Goal: Task Accomplishment & Management: Manage account settings

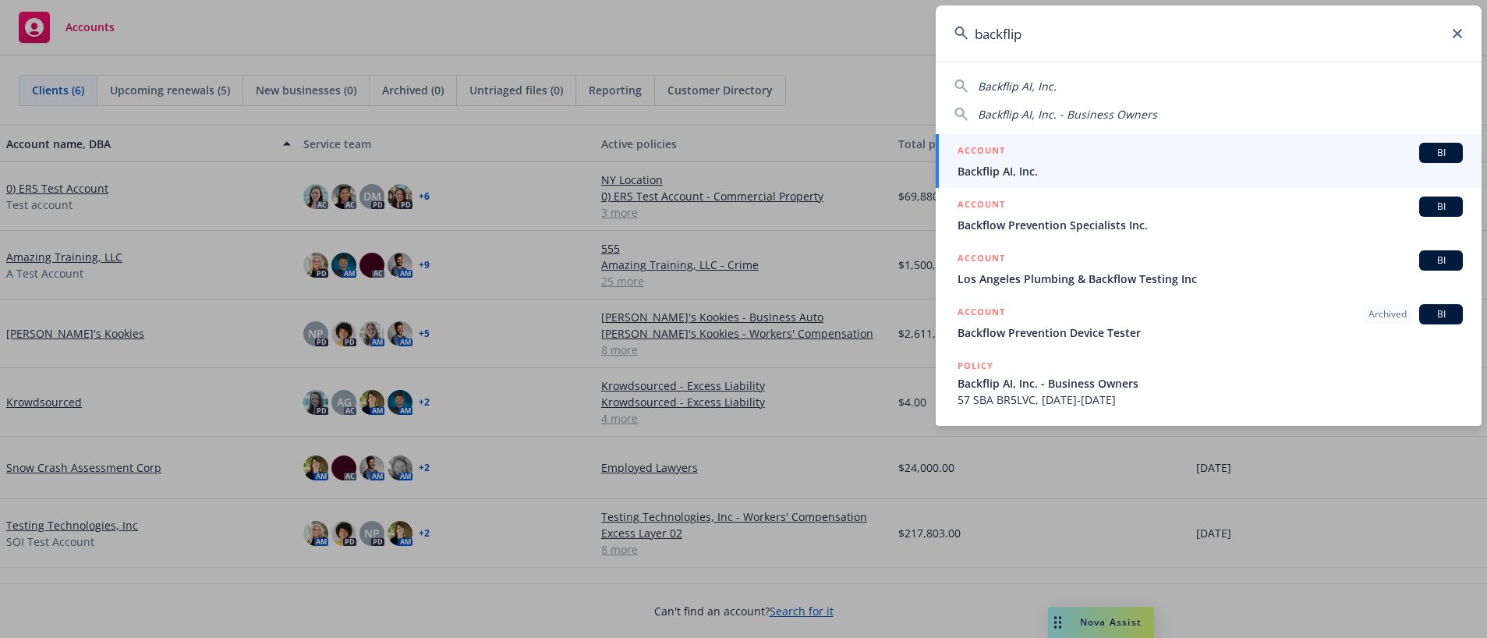
type input "backflip"
click at [1136, 159] on div "ACCOUNT BI" at bounding box center [1209, 153] width 505 height 20
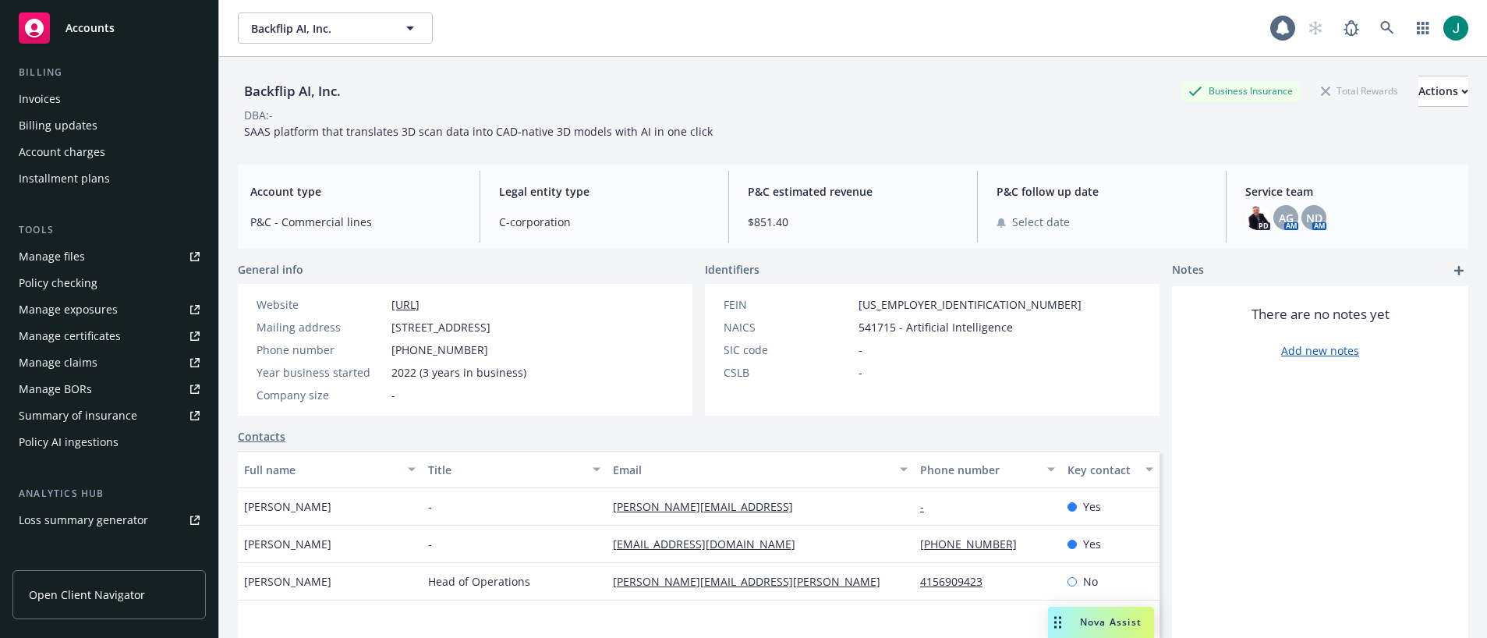
scroll to position [273, 0]
click at [60, 520] on div "Loss summary generator" at bounding box center [83, 519] width 129 height 25
click at [19, 516] on div "Loss summary generator" at bounding box center [83, 519] width 129 height 25
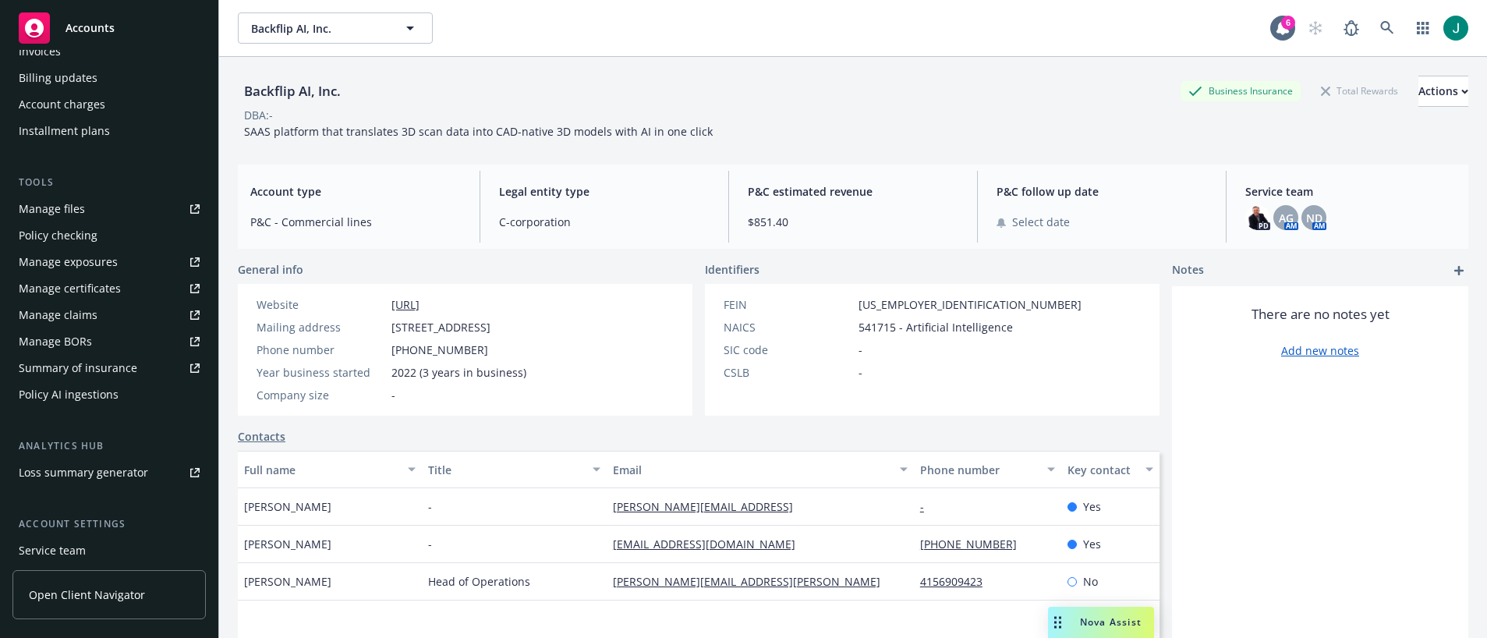
scroll to position [431, 0]
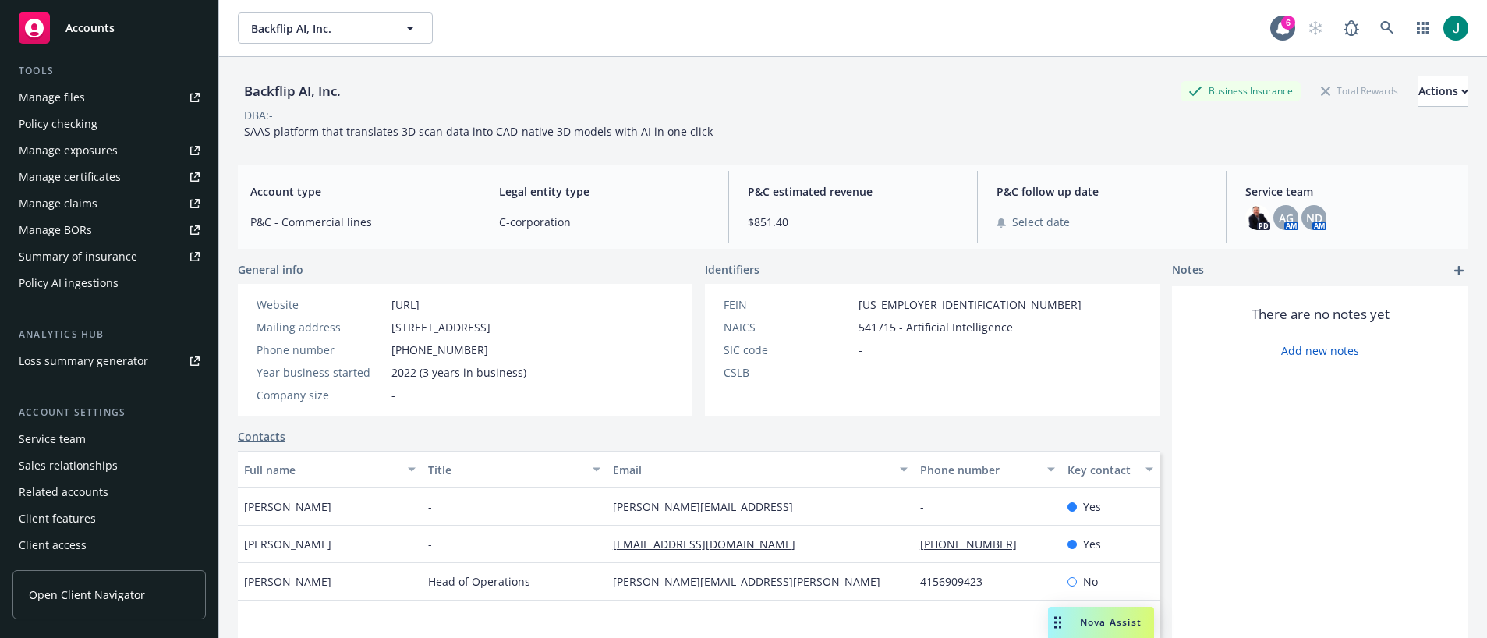
click at [79, 447] on div "Service team" at bounding box center [52, 438] width 67 height 25
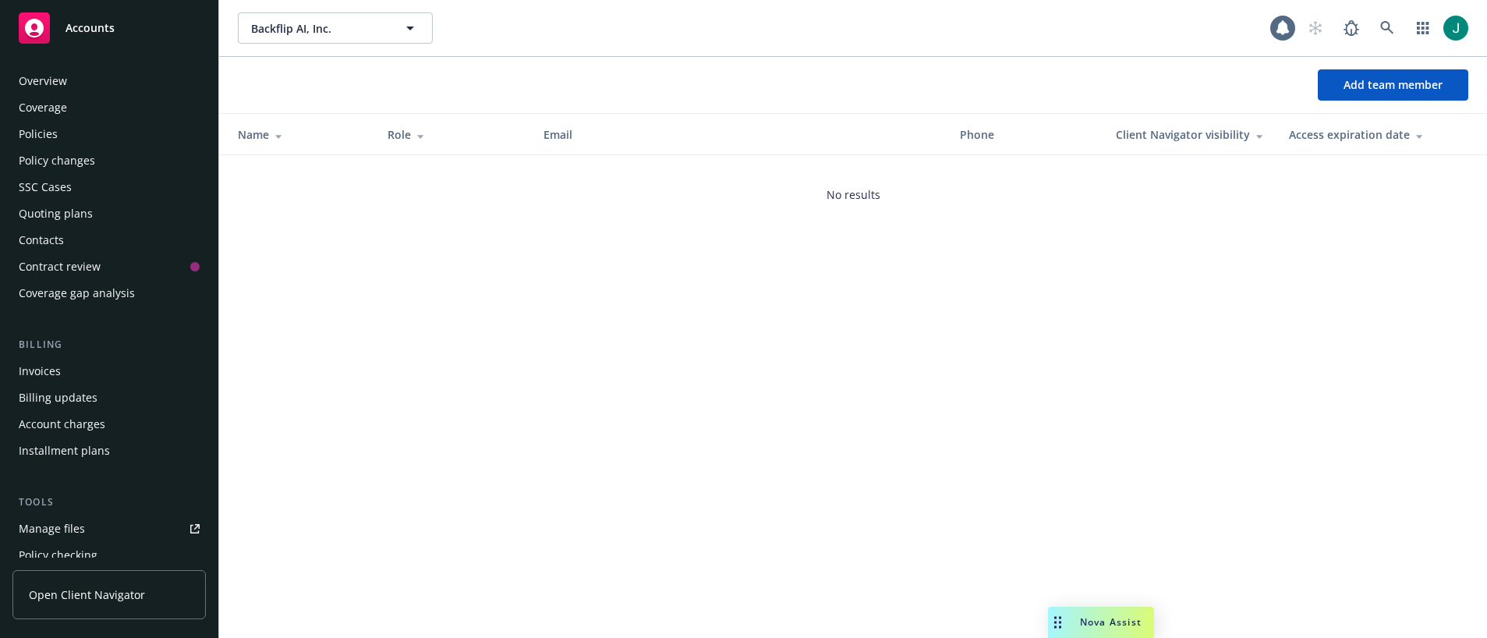
scroll to position [431, 0]
